Goal: Information Seeking & Learning: Learn about a topic

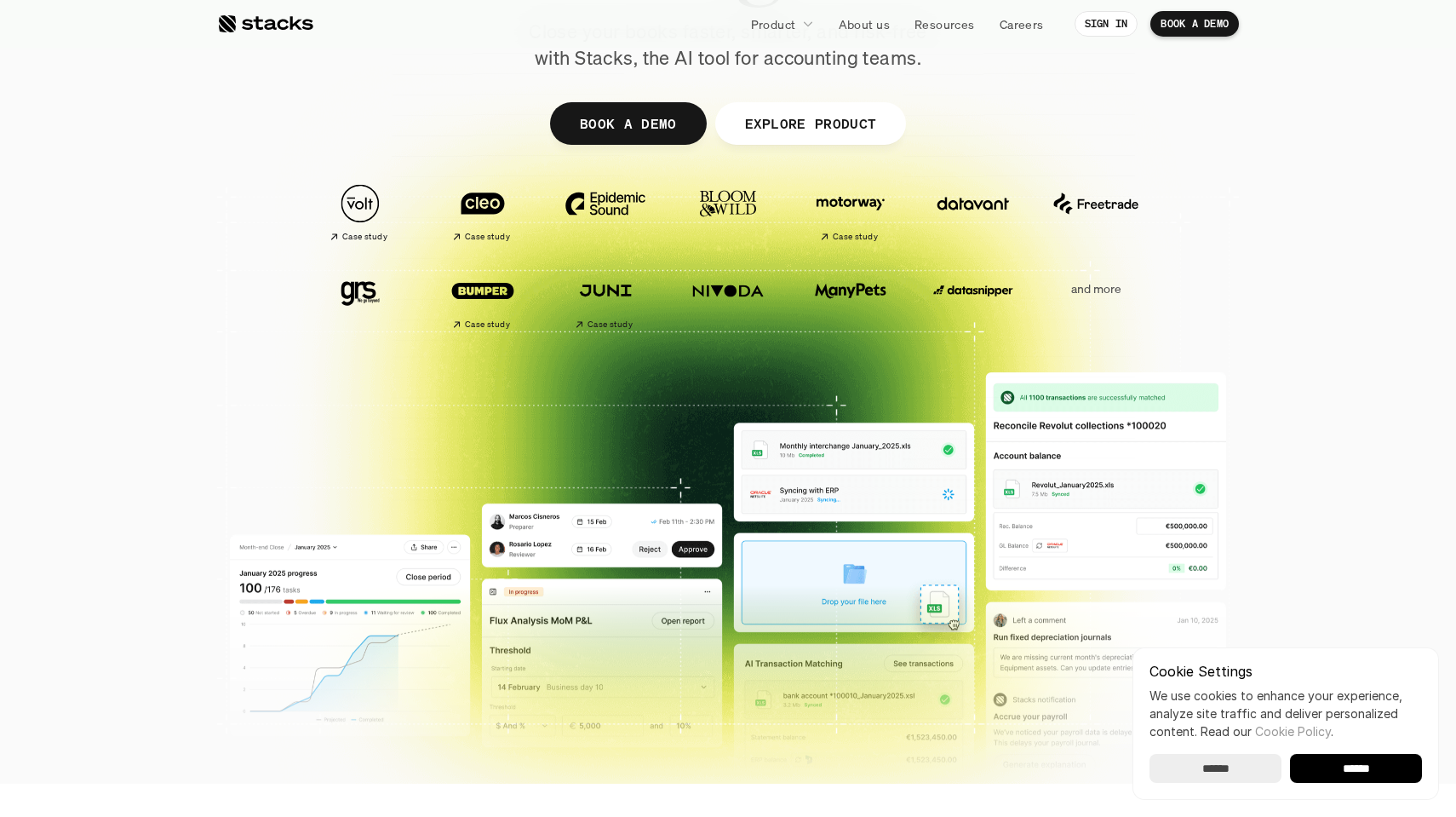
scroll to position [253, 0]
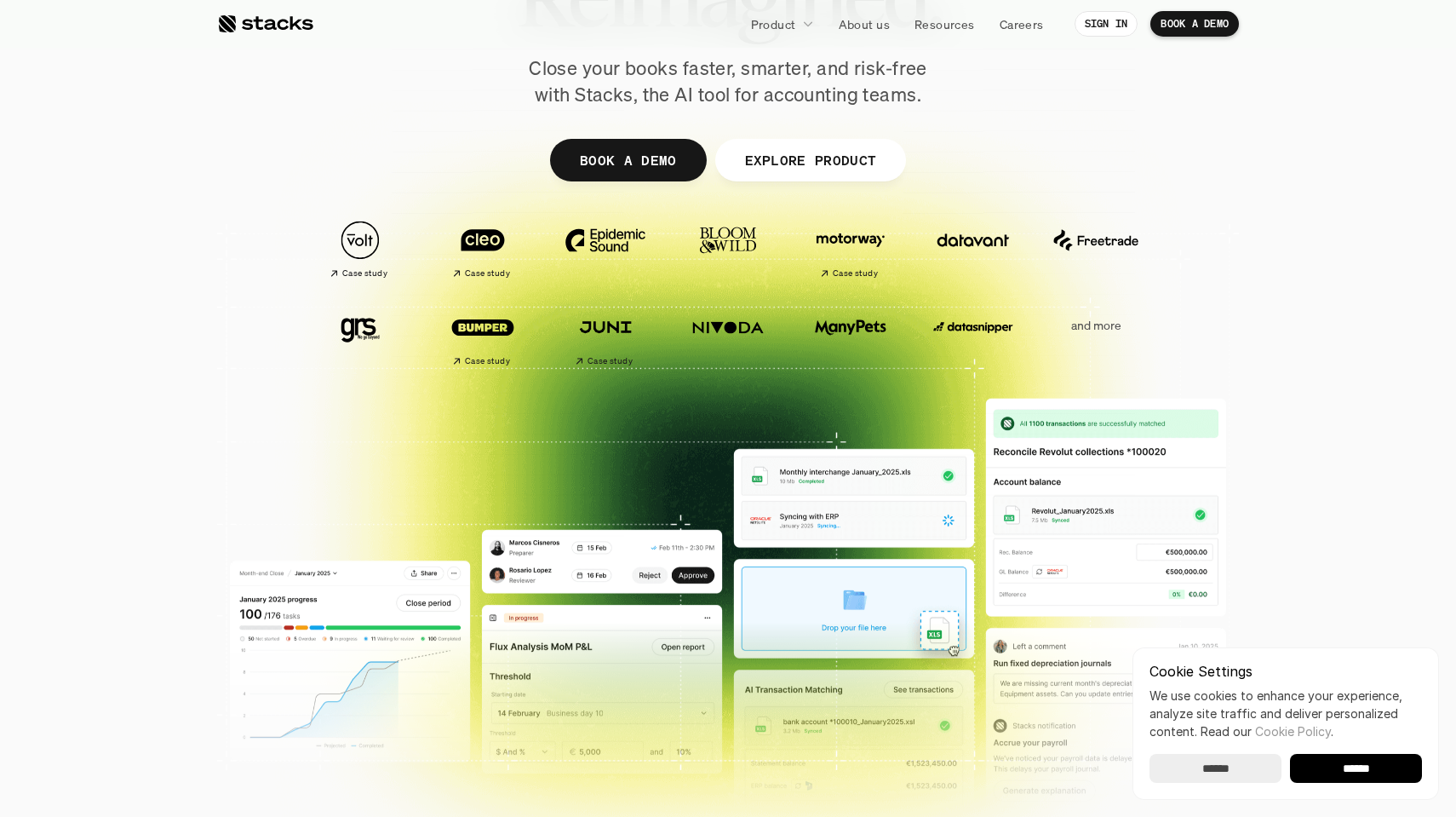
drag, startPoint x: 694, startPoint y: 465, endPoint x: 700, endPoint y: 412, distance: 53.3
click at [700, 412] on div at bounding box center [728, 164] width 1022 height 766
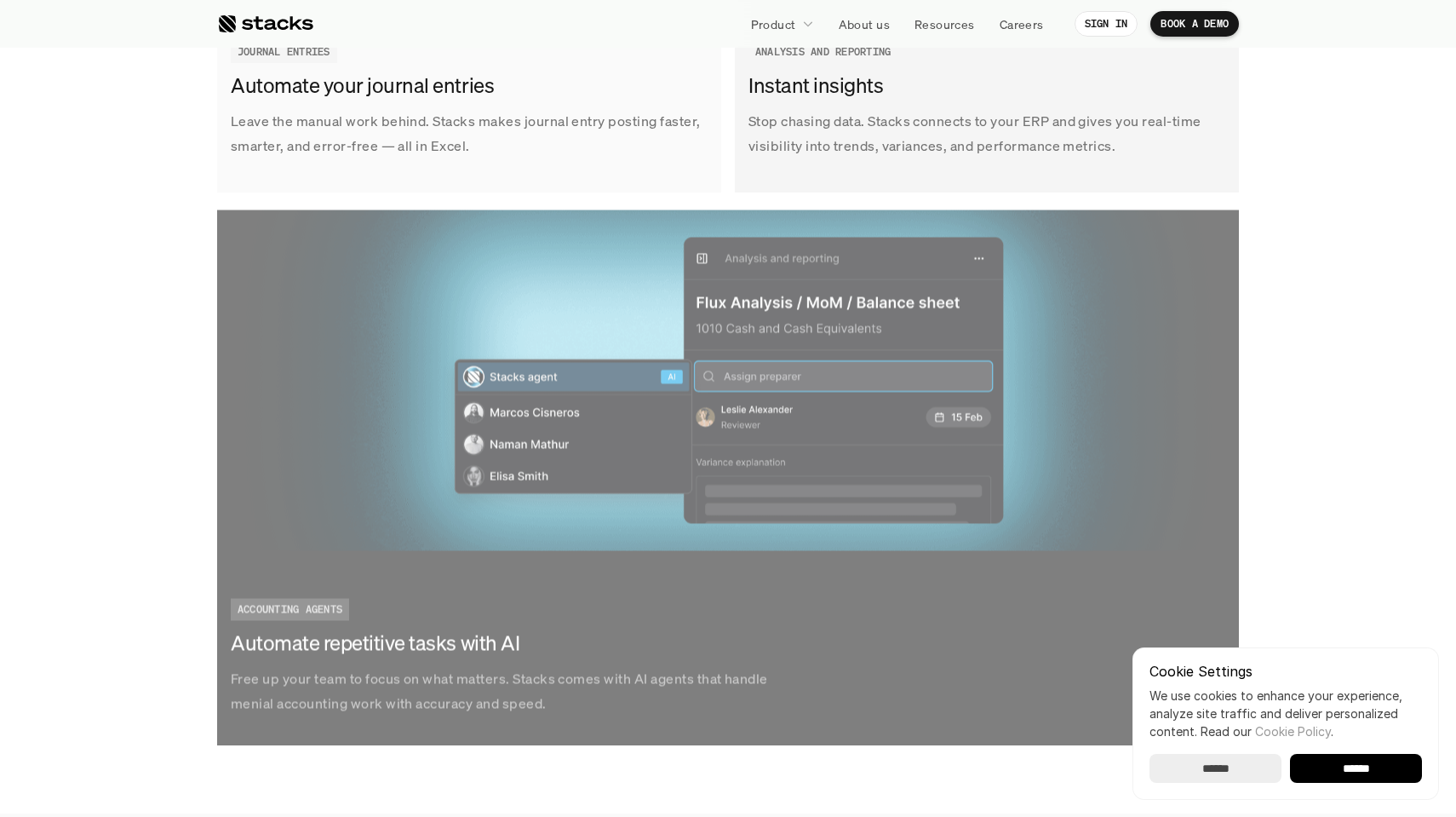
scroll to position [3180, 0]
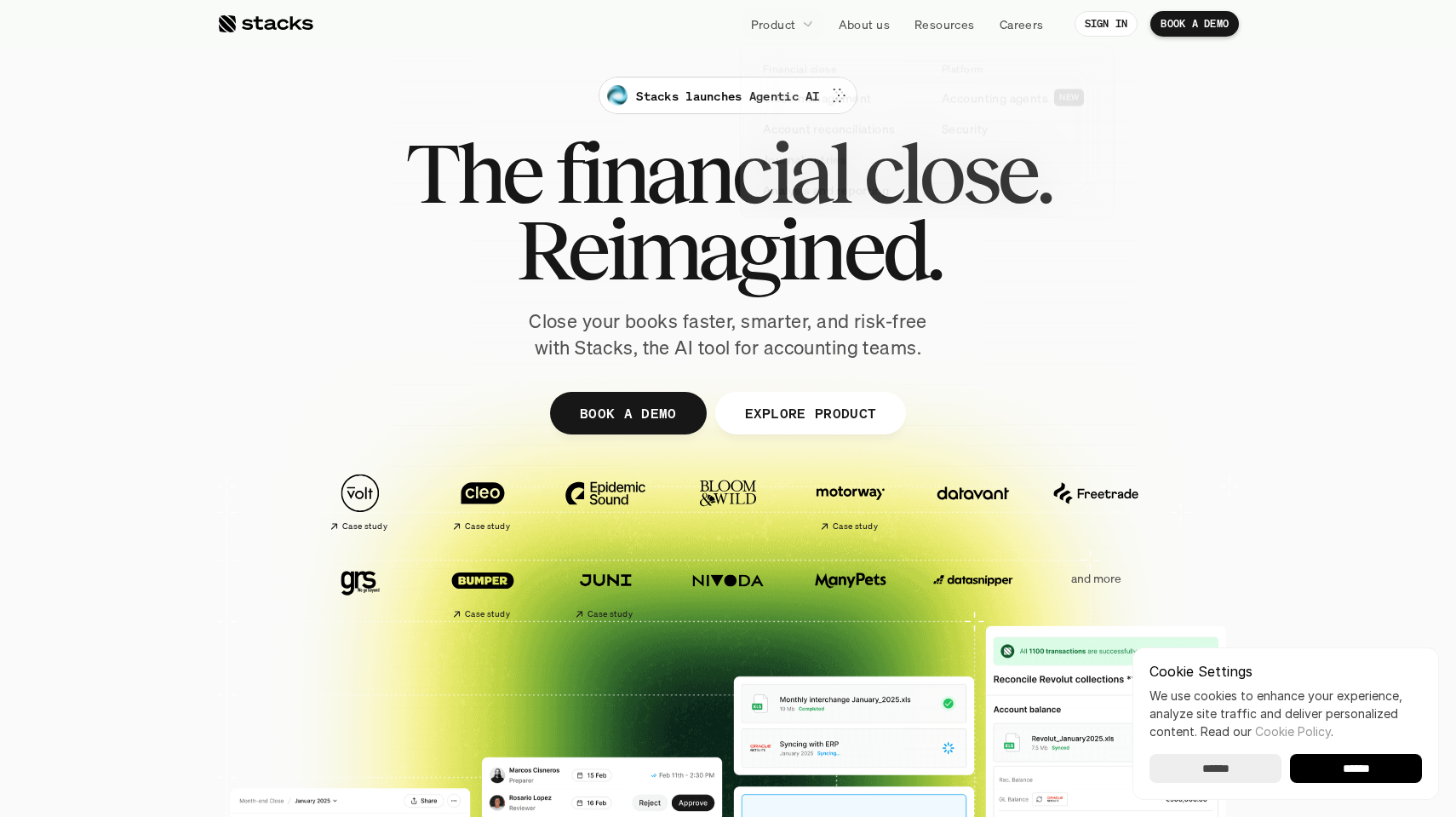
scroll to position [0, 0]
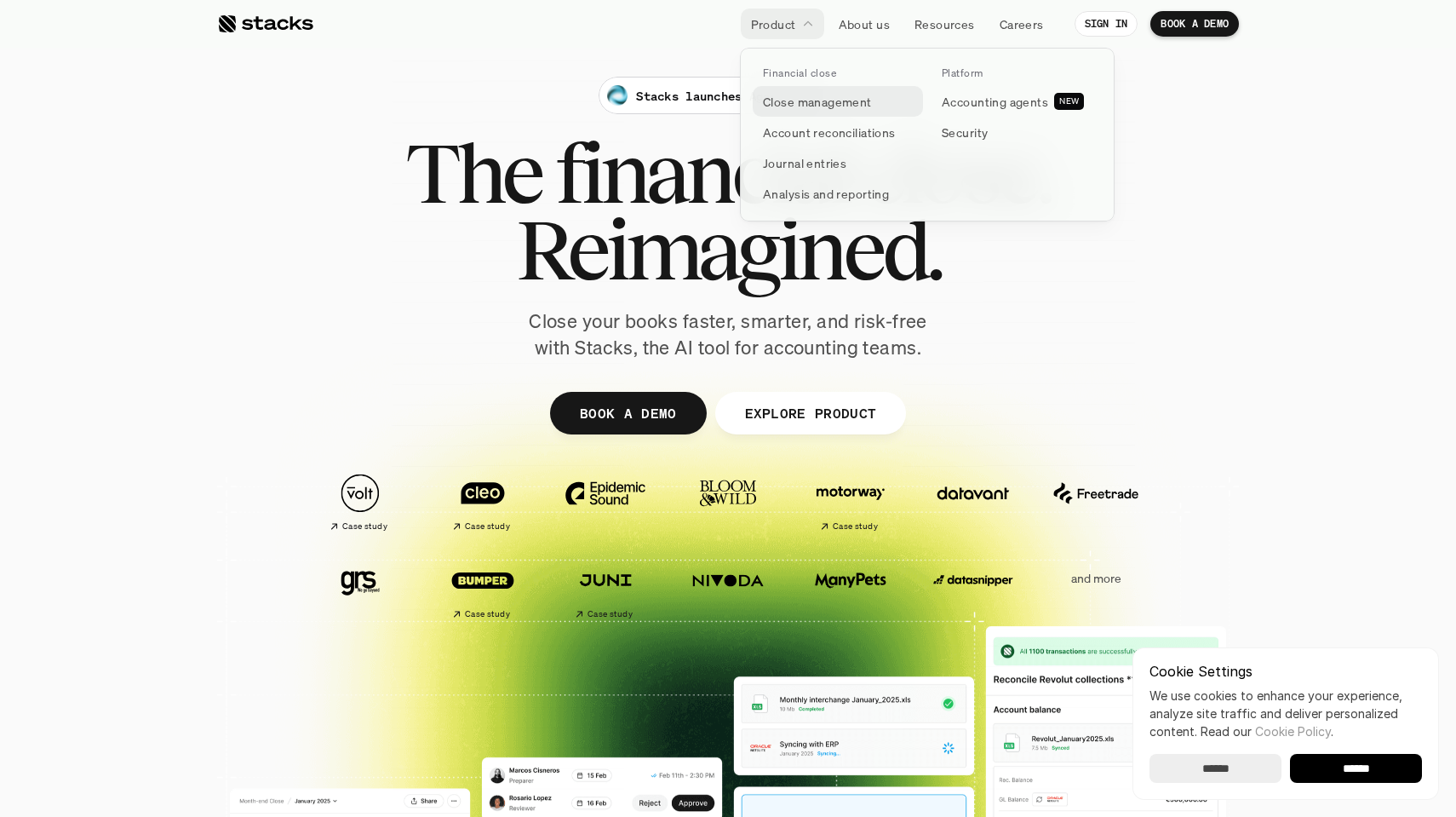
click at [819, 96] on p "Close management" at bounding box center [817, 102] width 109 height 18
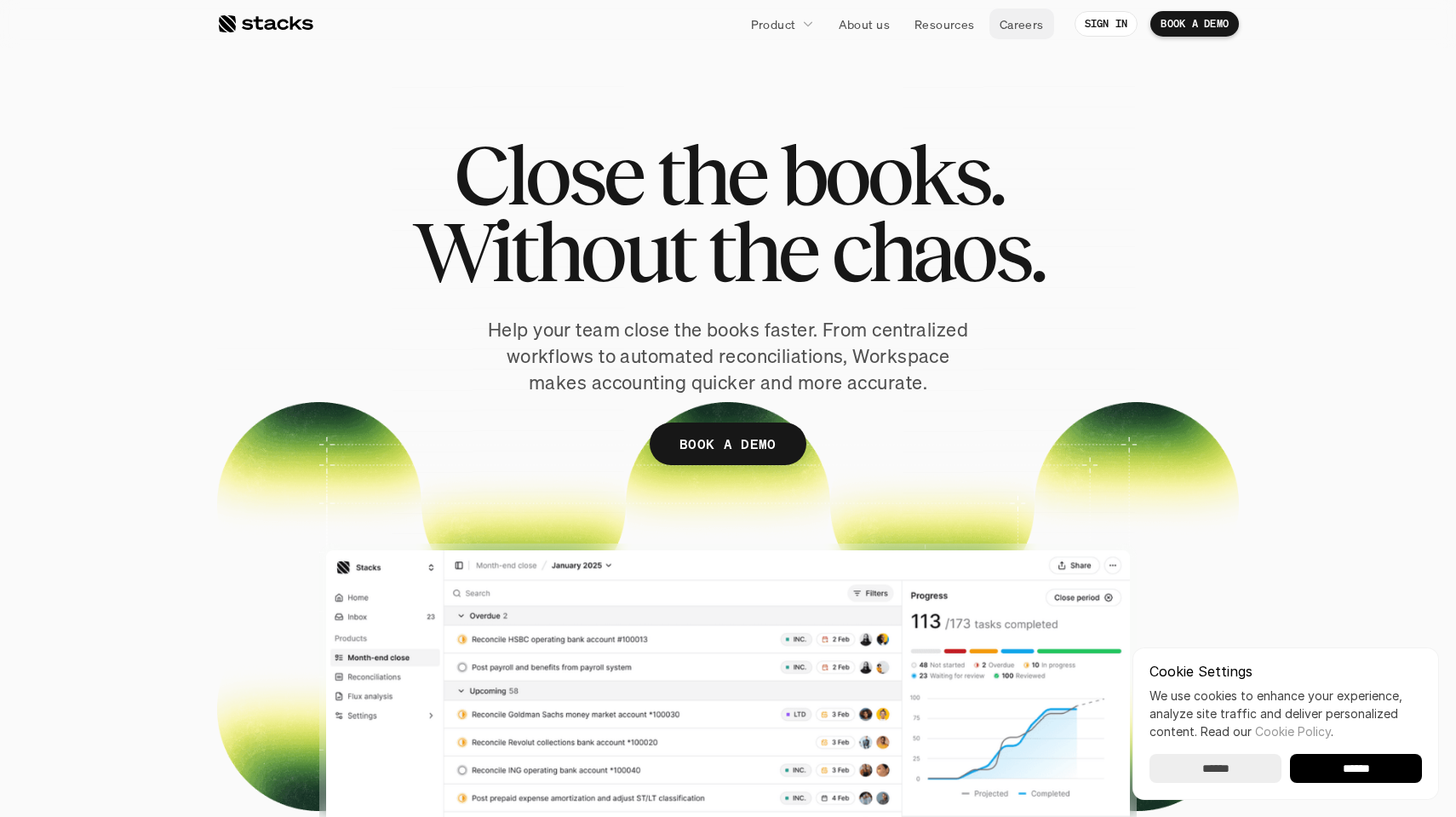
click at [1021, 25] on p "Careers" at bounding box center [1022, 24] width 44 height 18
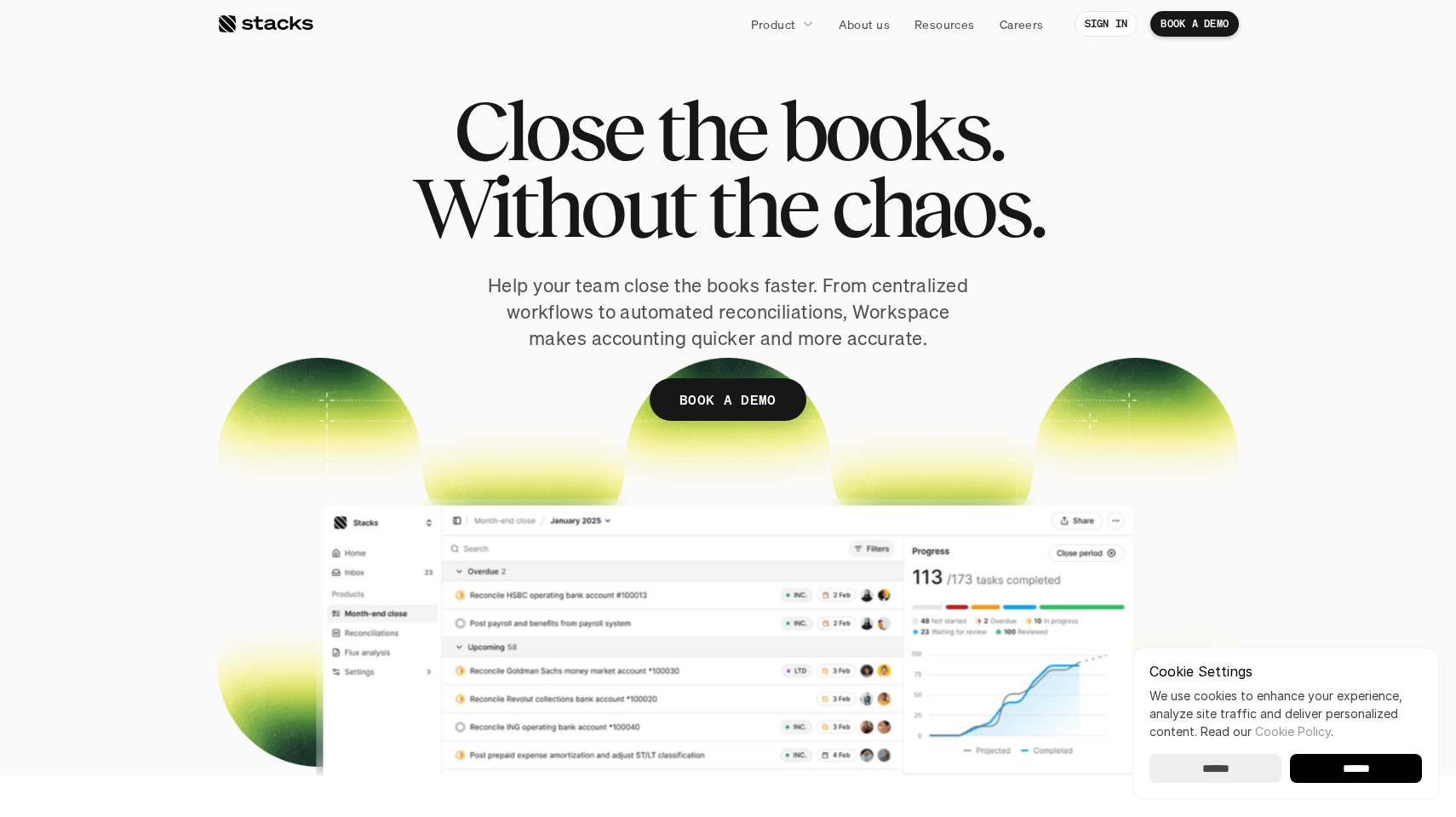
scroll to position [47, 0]
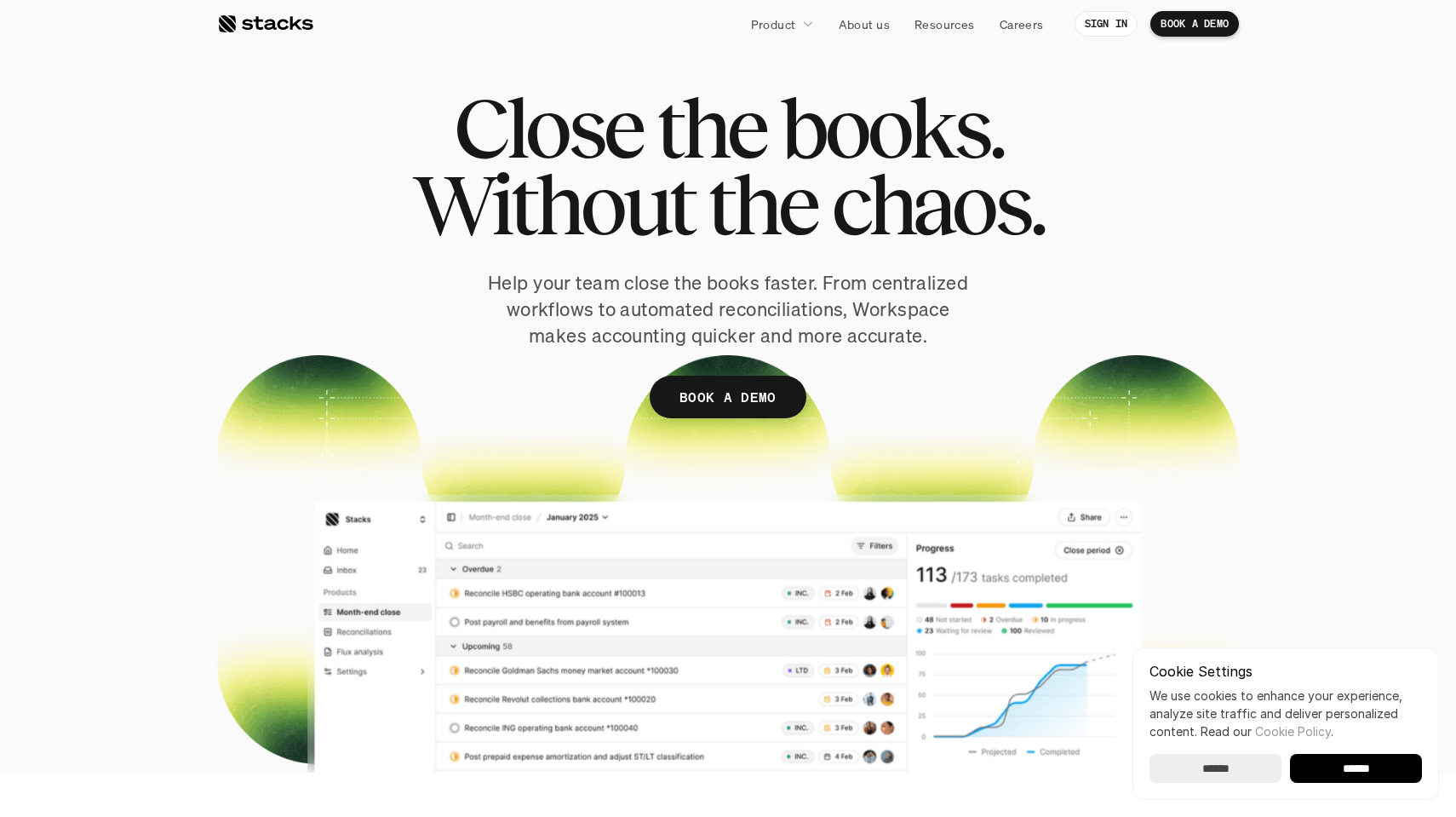
click at [251, 22] on div at bounding box center [265, 23] width 97 height 20
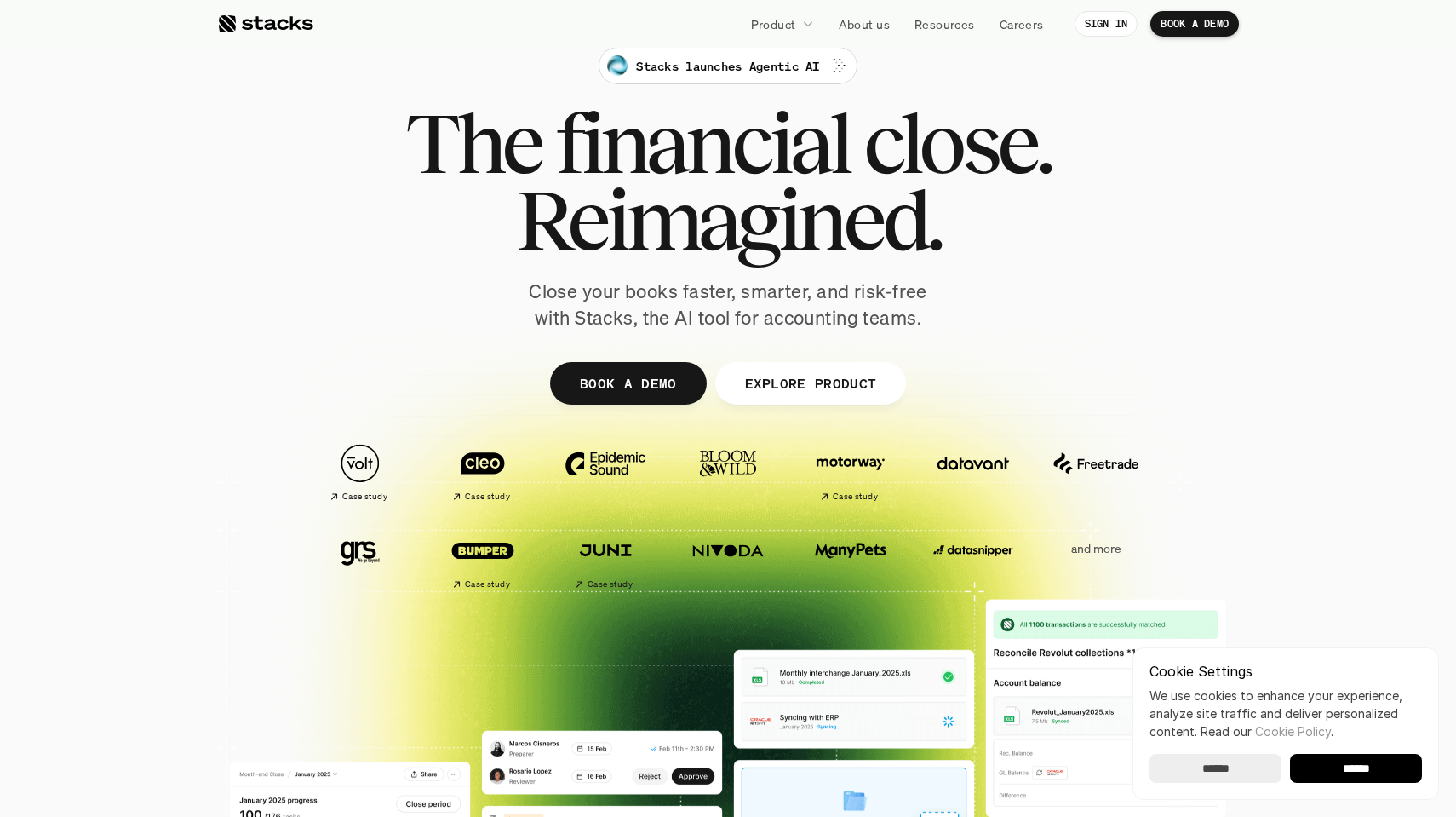
scroll to position [31, 0]
click at [603, 473] on img at bounding box center [605, 462] width 96 height 66
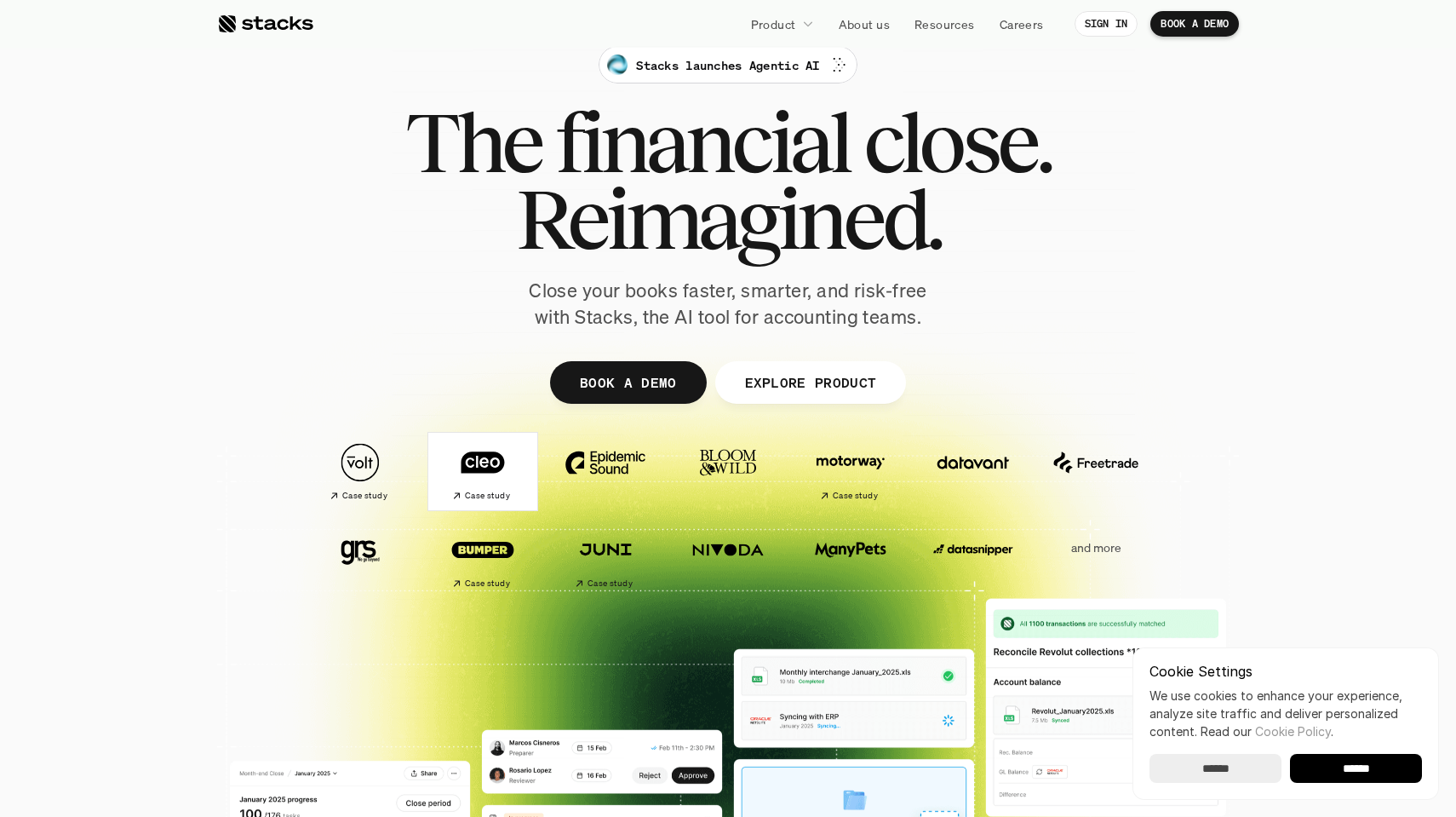
click at [484, 463] on img at bounding box center [483, 462] width 96 height 66
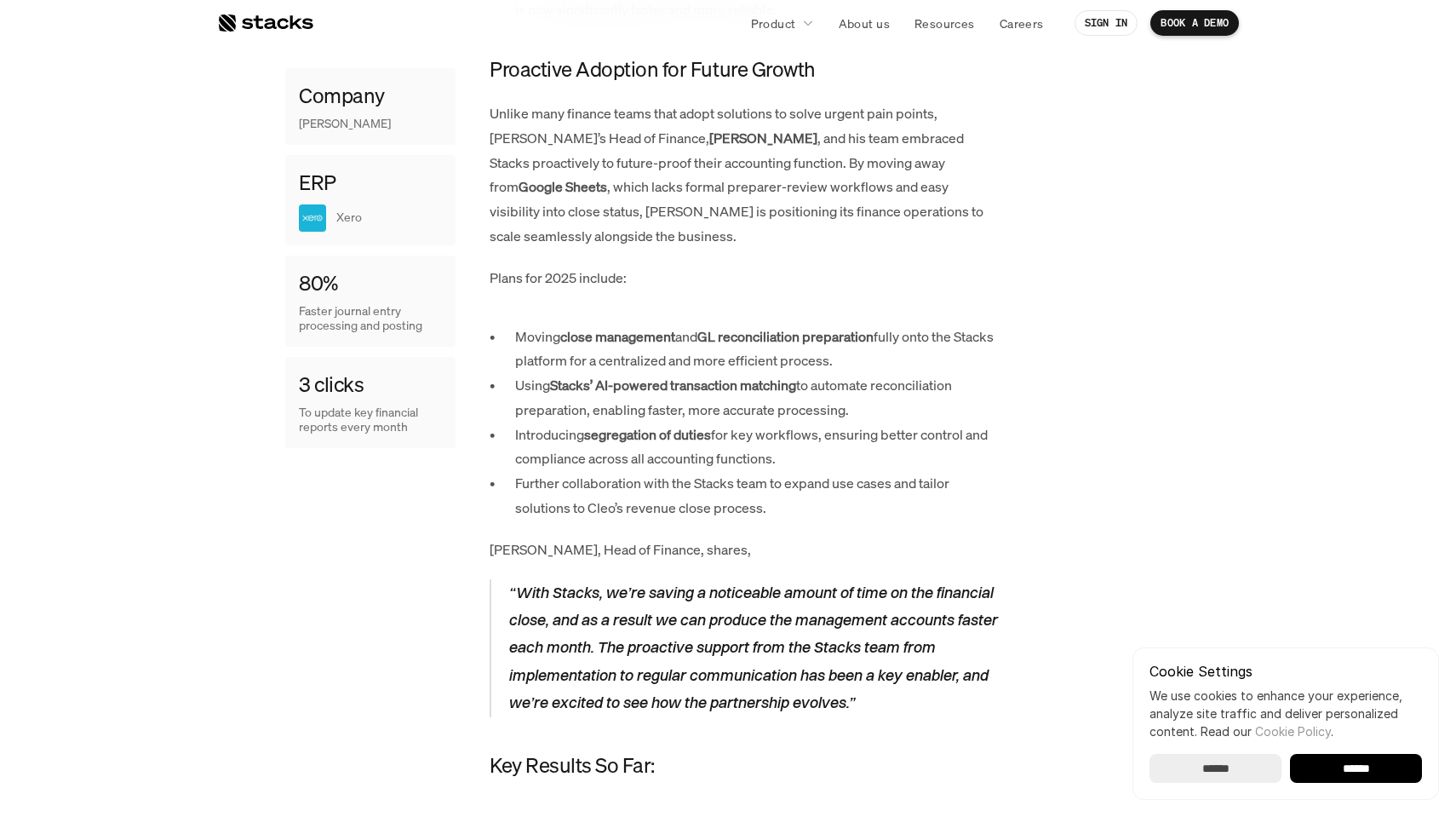
scroll to position [1213, 0]
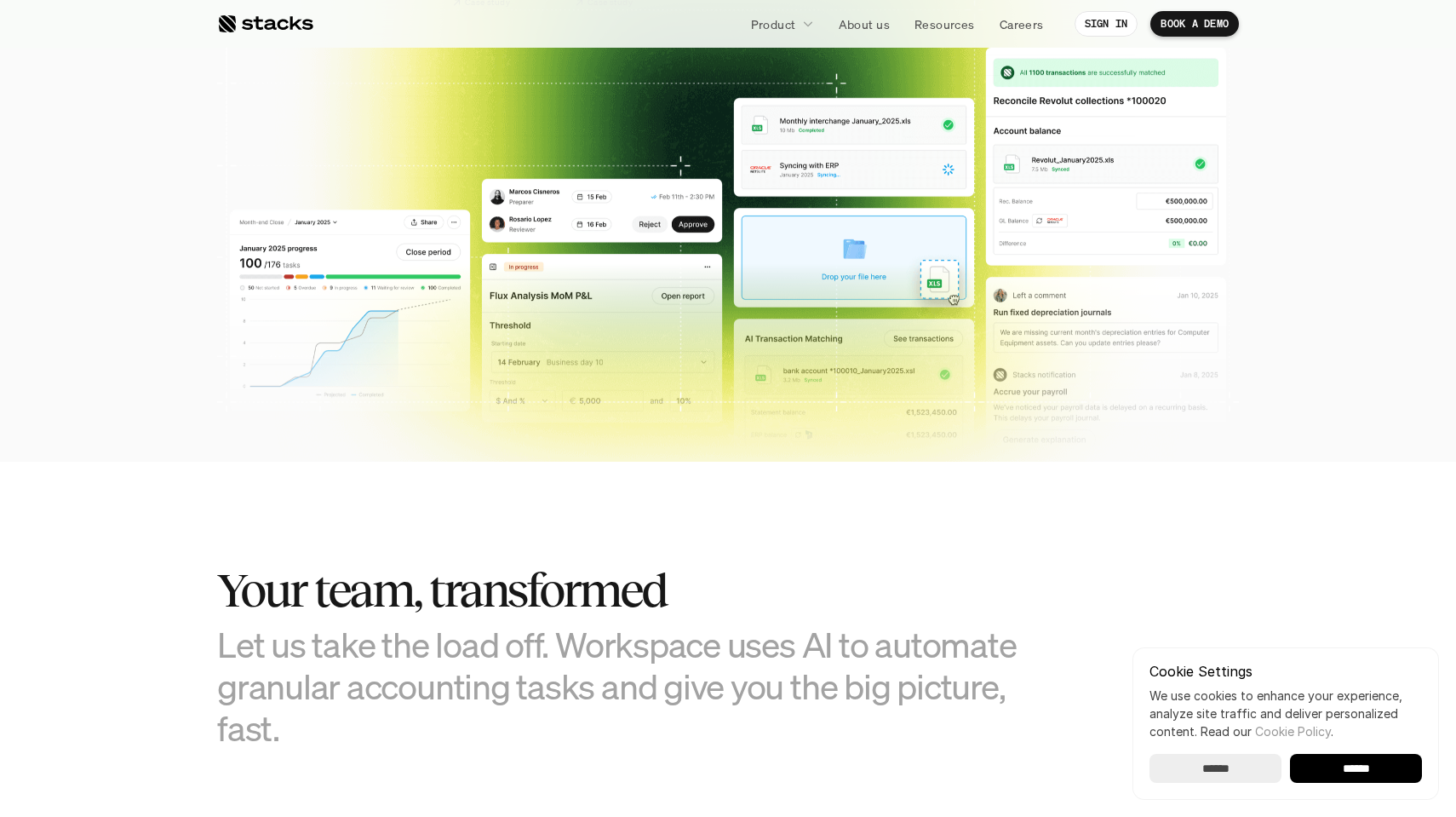
scroll to position [891, 0]
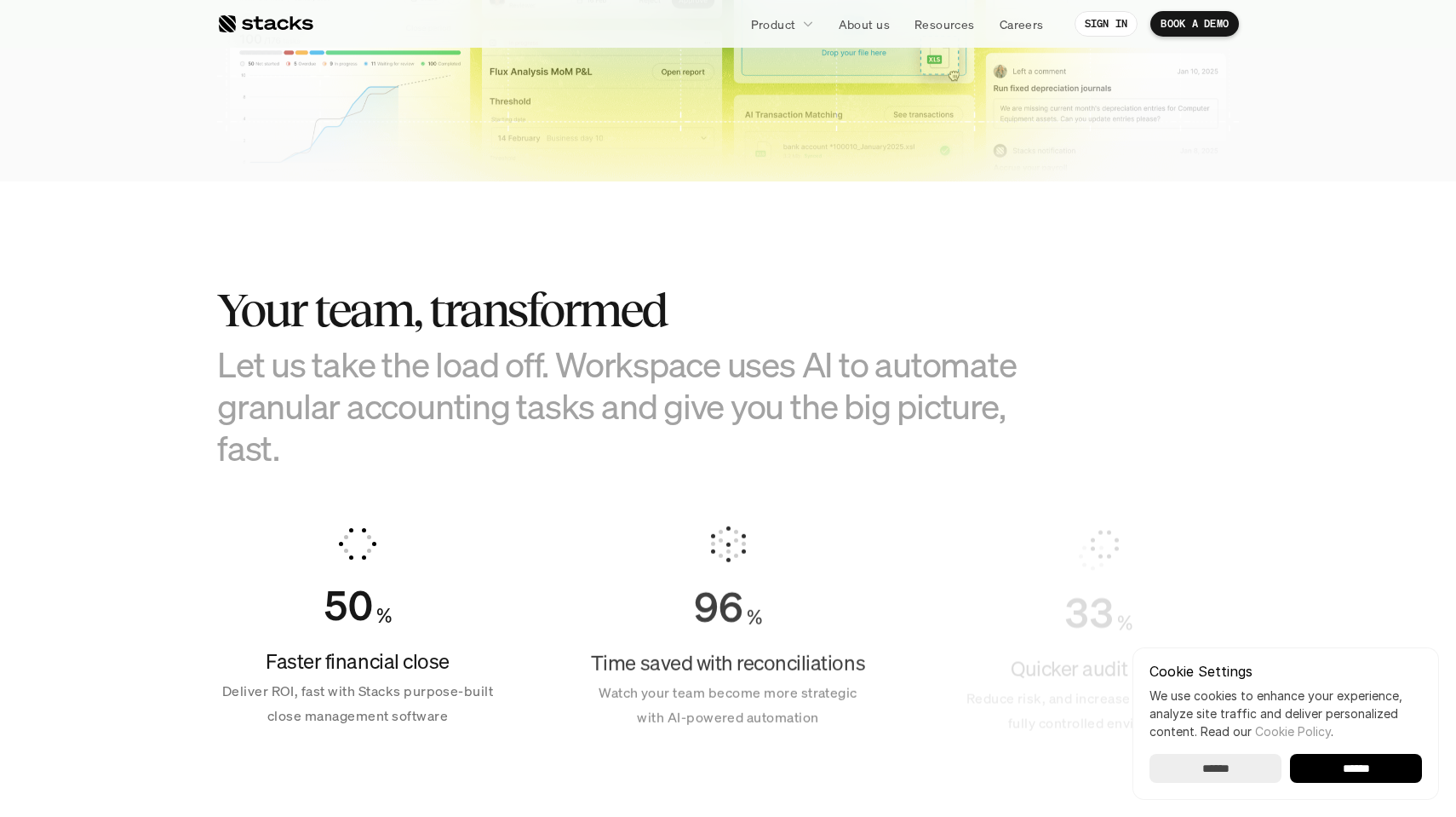
click at [749, 366] on h3 "Let us take the load off. Workspace uses AI to automate granular accounting tas…" at bounding box center [642, 406] width 852 height 126
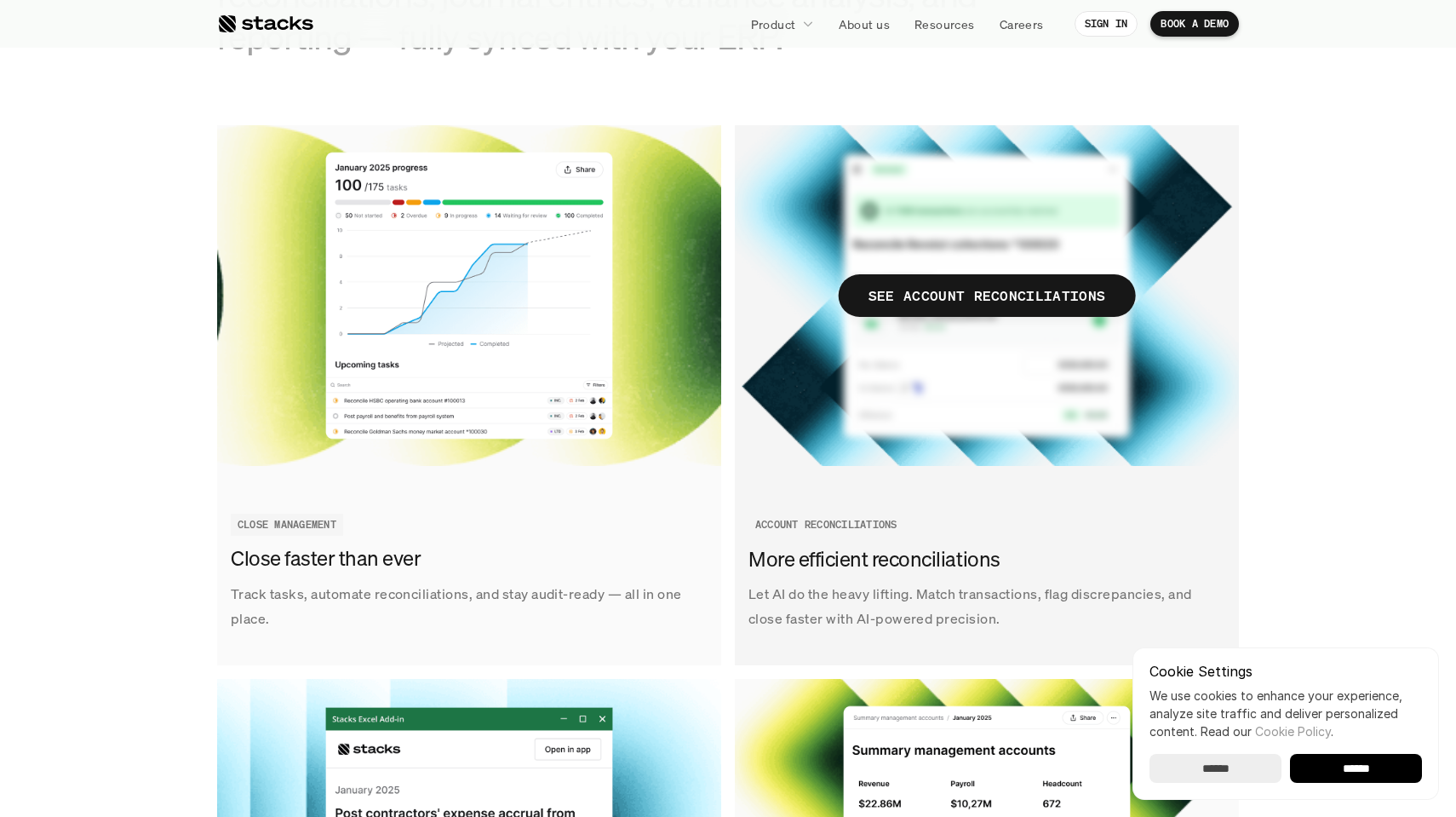
scroll to position [0, 0]
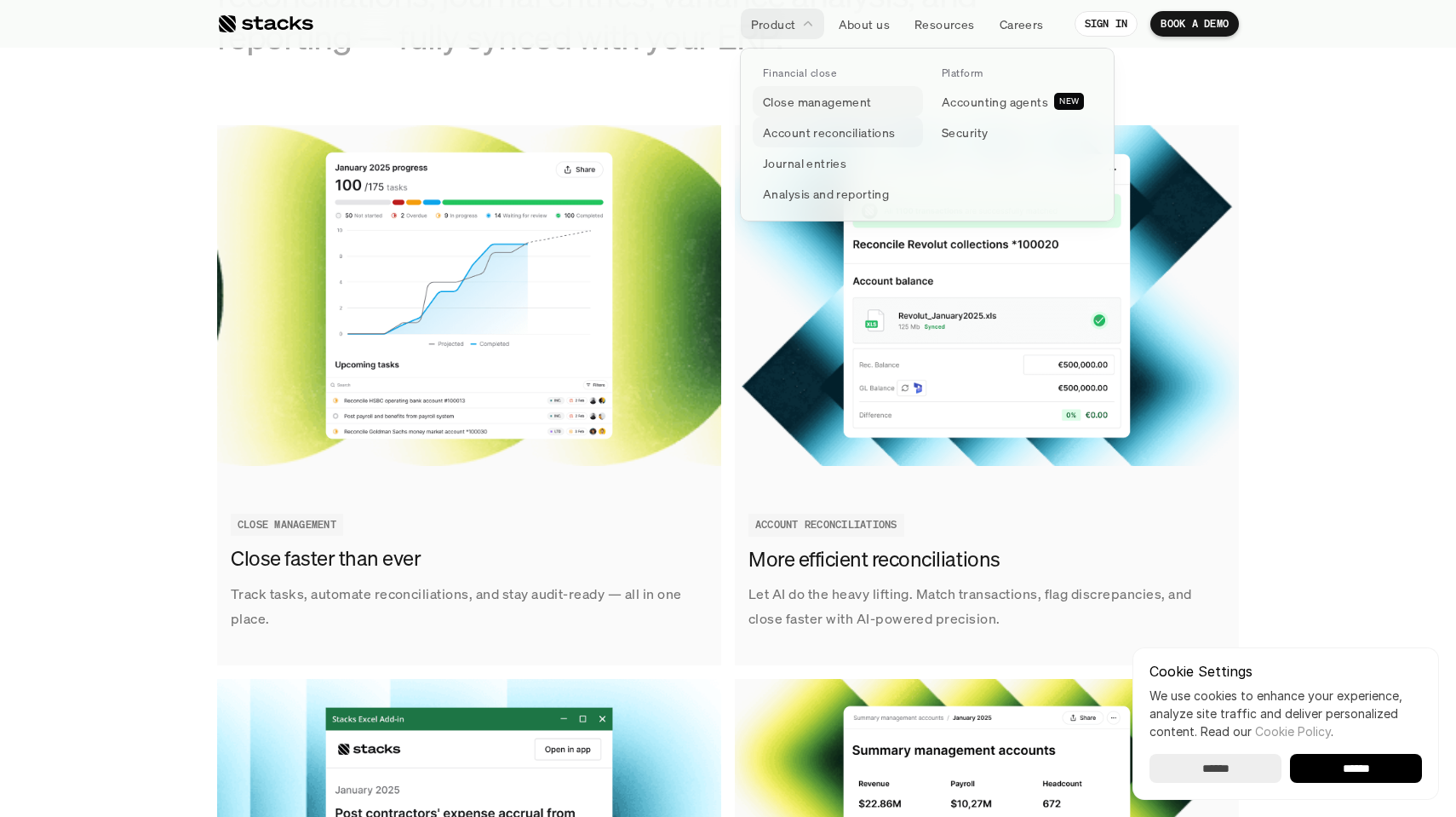
click at [778, 135] on p "Account reconciliations" at bounding box center [829, 132] width 133 height 18
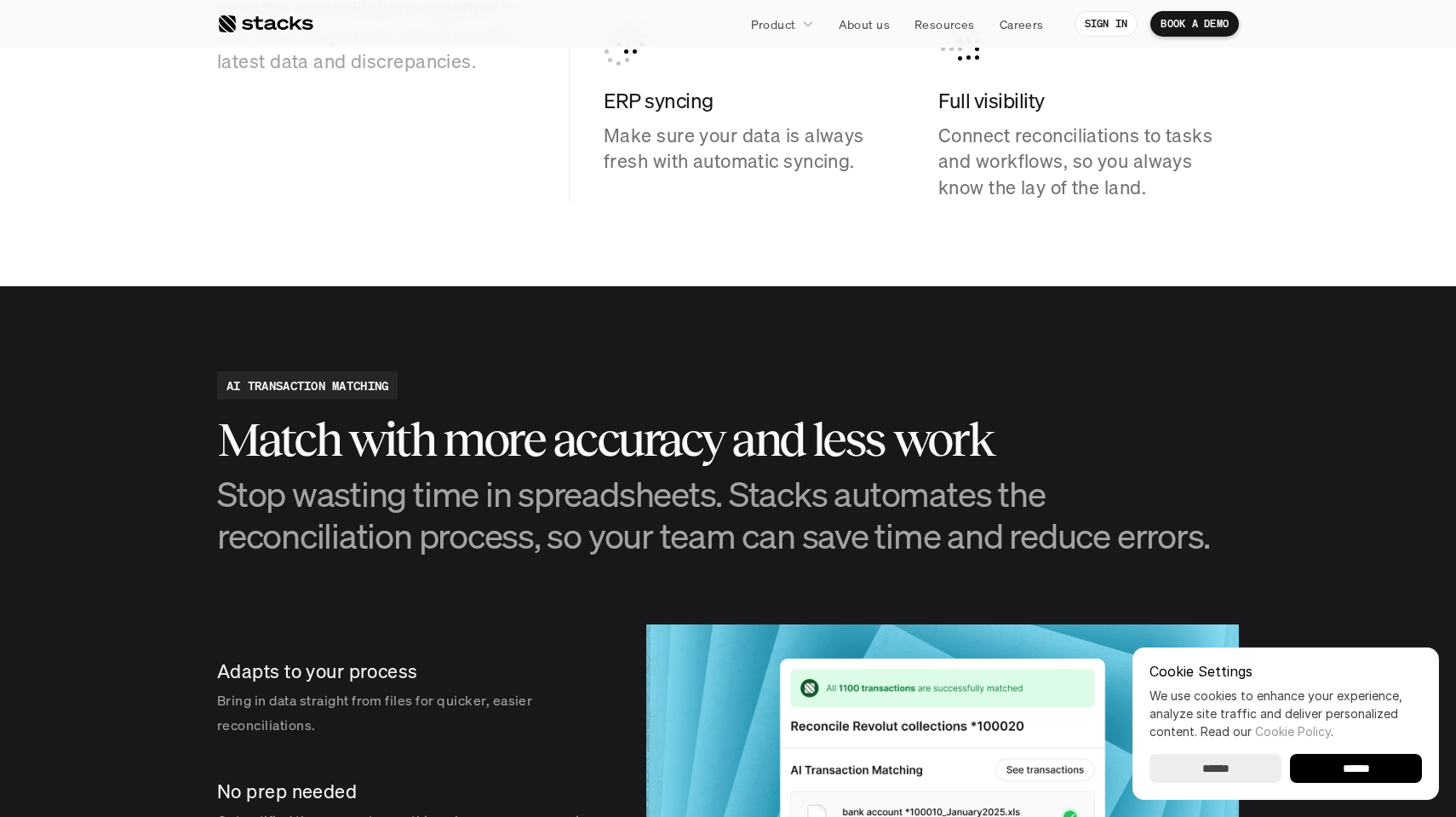
scroll to position [1295, 0]
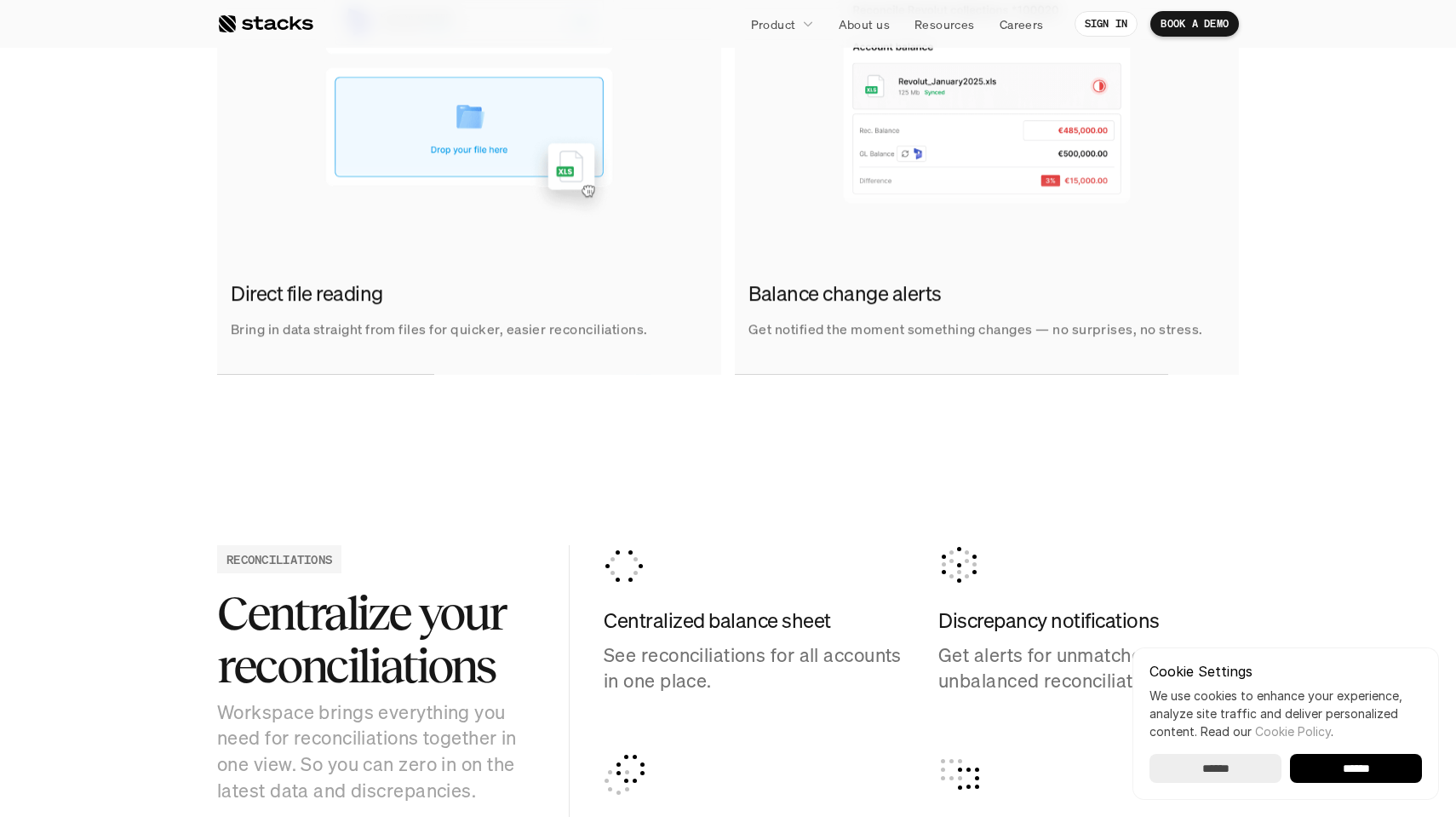
click at [260, 24] on div at bounding box center [265, 23] width 97 height 20
